Goal: Check status

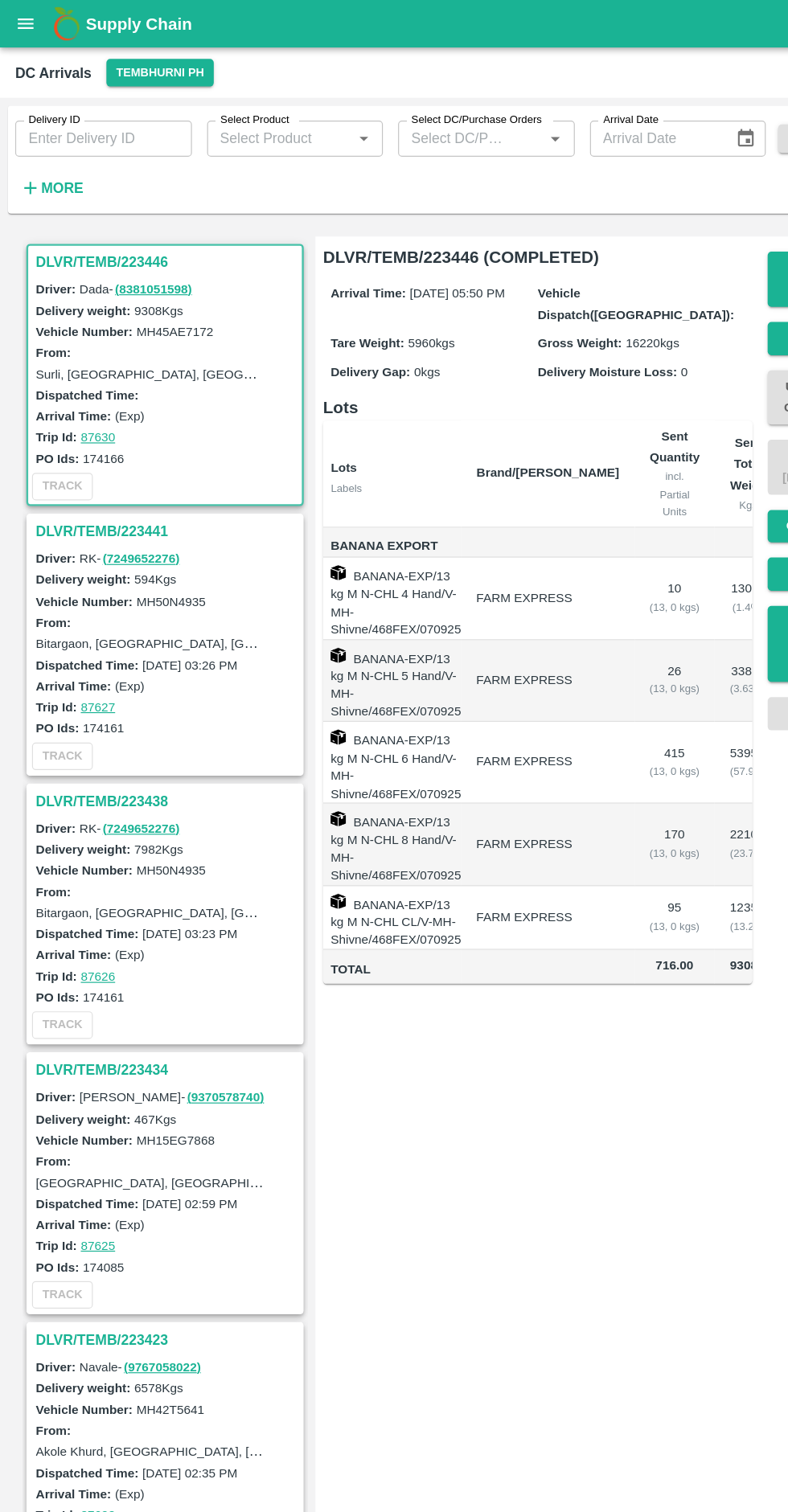
click at [105, 67] on button "Tembhurni PH" at bounding box center [135, 61] width 90 height 24
click at [126, 73] on div "Tembhurni PH Direct Customer" at bounding box center [129, 108] width 114 height 70
click at [141, 46] on div at bounding box center [394, 756] width 788 height 1512
click at [150, 61] on button "Tembhurni PH" at bounding box center [135, 61] width 90 height 24
click at [140, 87] on li "Tembhurni PH" at bounding box center [129, 93] width 112 height 27
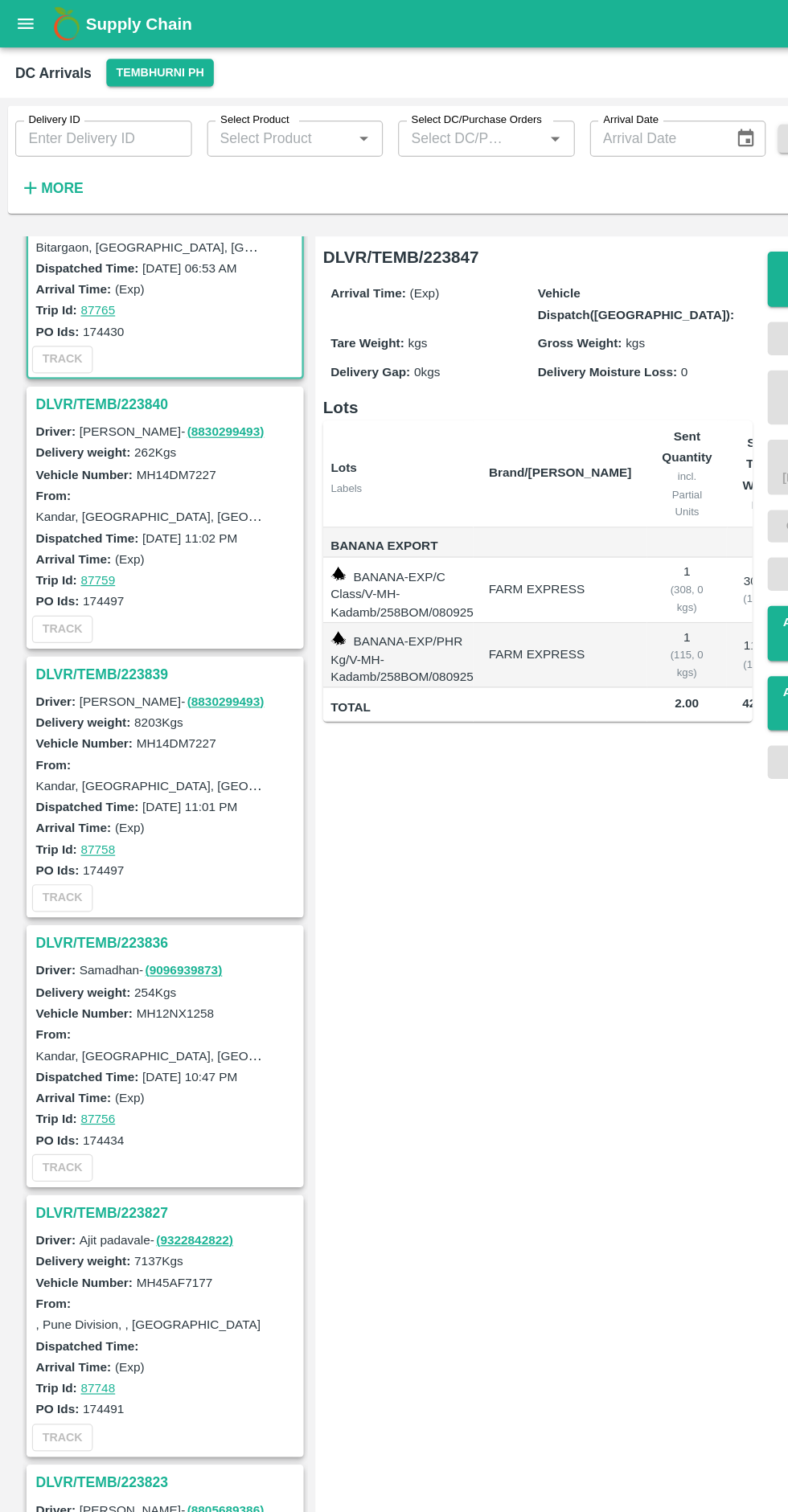
scroll to position [176, 0]
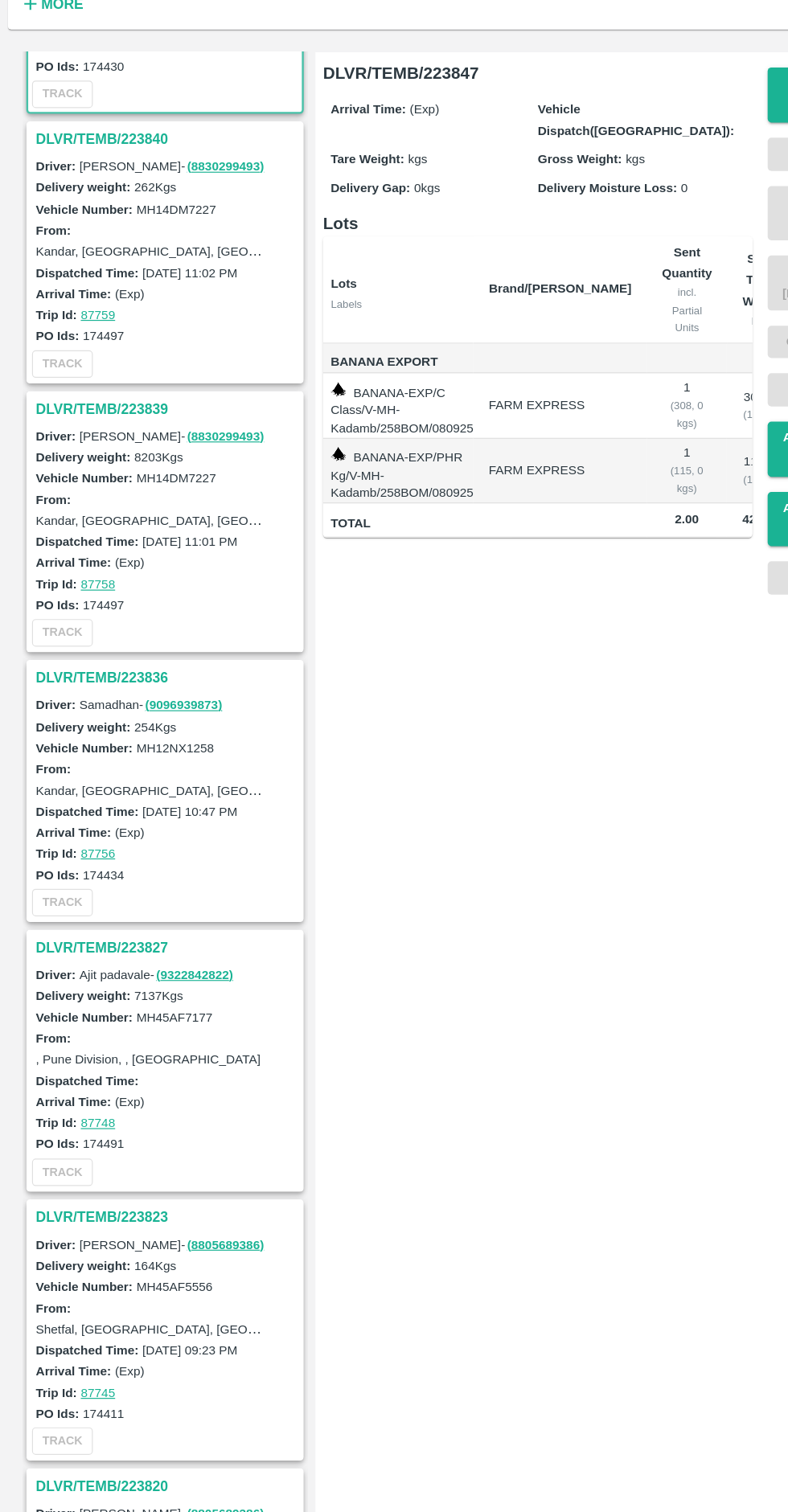
click at [116, 963] on h3 "DLVR/TEMB/223827" at bounding box center [142, 958] width 223 height 21
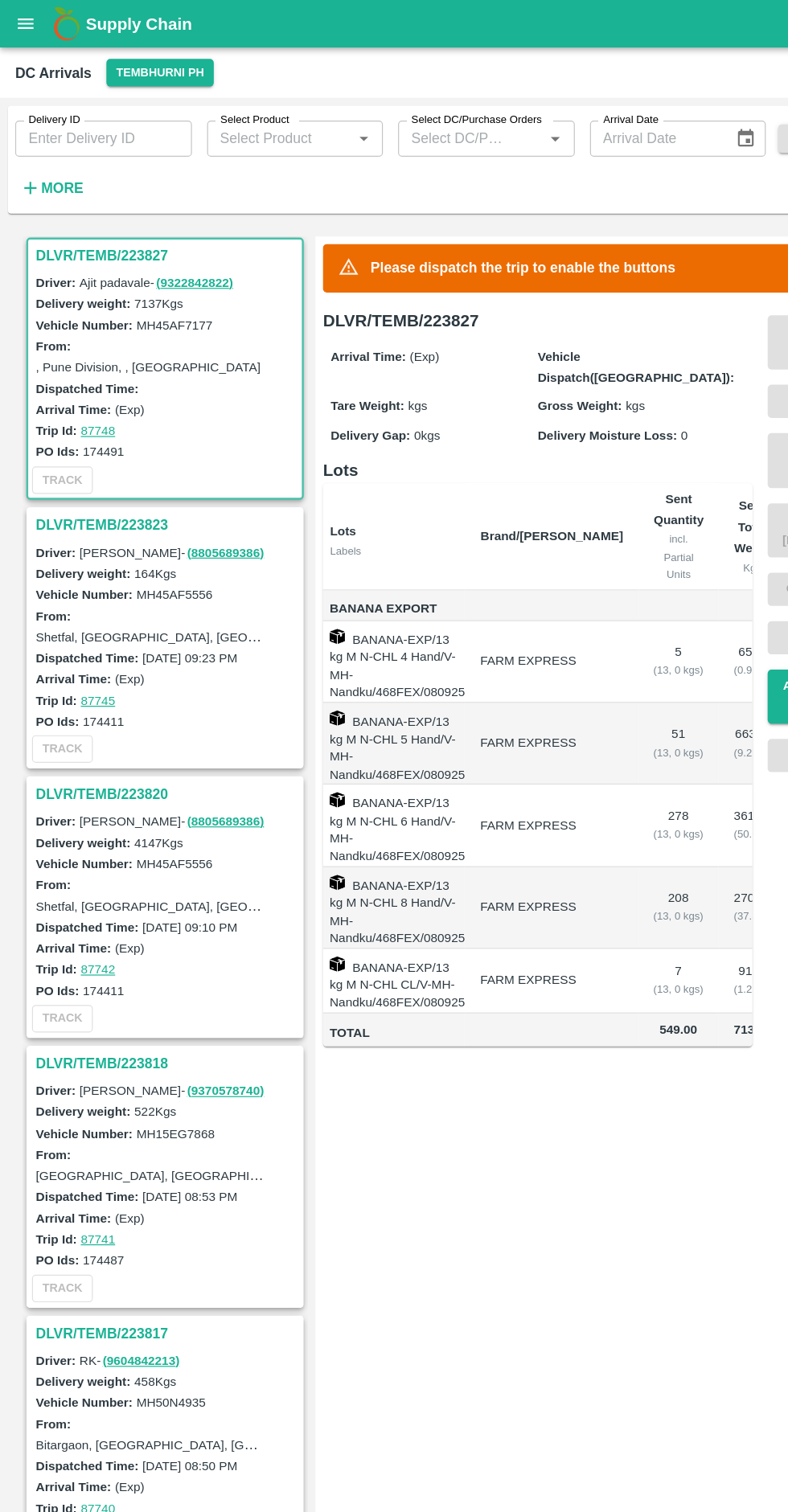
click at [92, 212] on h3 "DLVR/TEMB/223827" at bounding box center [142, 216] width 223 height 21
